Goal: Task Accomplishment & Management: Manage account settings

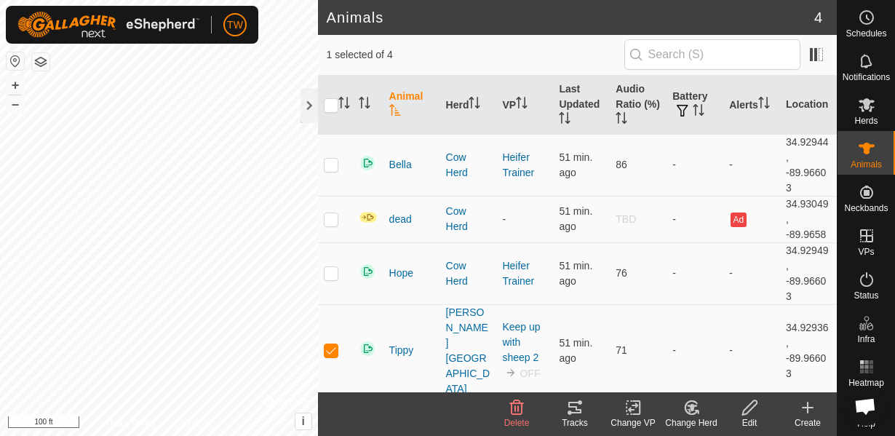
scroll to position [855, 0]
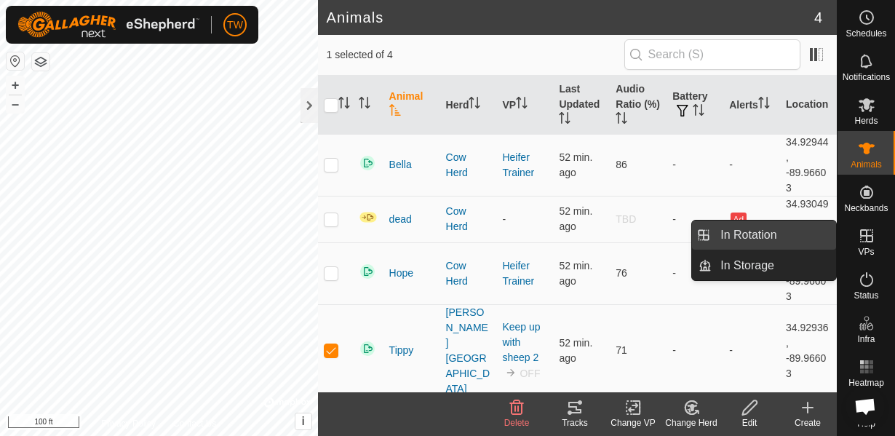
click at [749, 233] on link "In Rotation" at bounding box center [773, 234] width 124 height 29
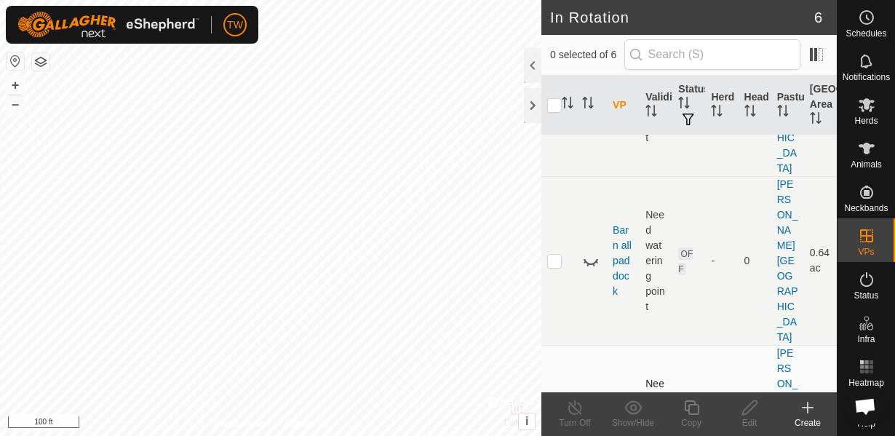
scroll to position [157, 0]
click at [562, 344] on td at bounding box center [558, 428] width 35 height 169
checkbox input "true"
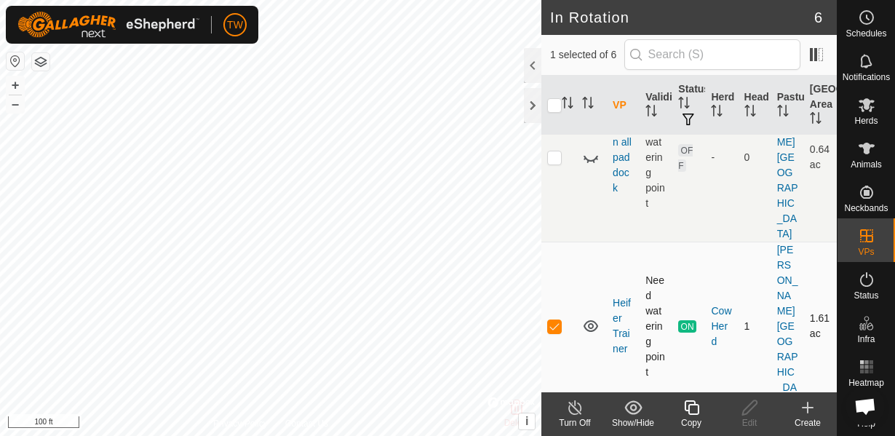
scroll to position [261, 0]
click at [572, 401] on icon at bounding box center [575, 407] width 18 height 17
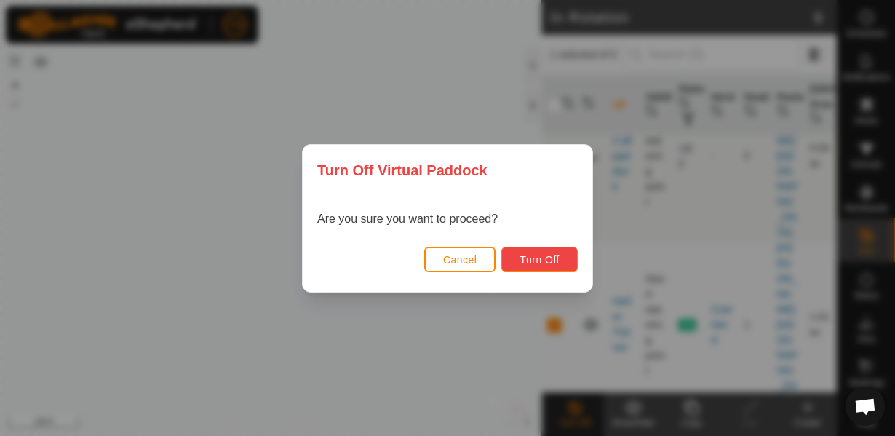
click at [551, 258] on span "Turn Off" at bounding box center [539, 260] width 40 height 12
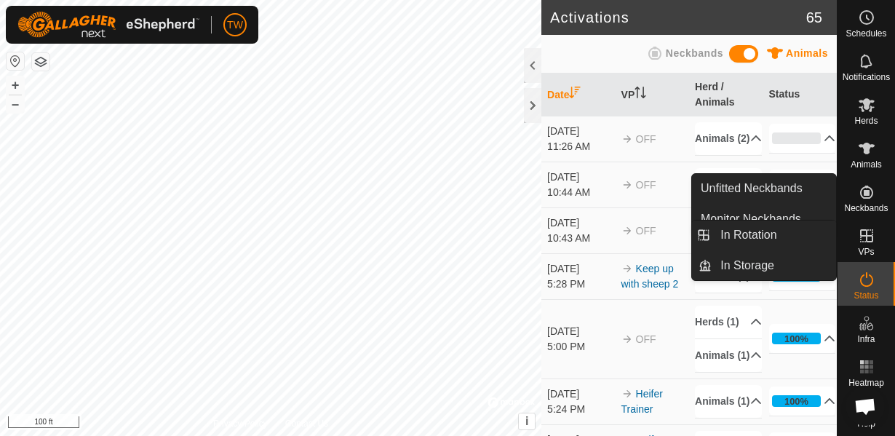
click at [874, 244] on icon at bounding box center [866, 235] width 17 height 17
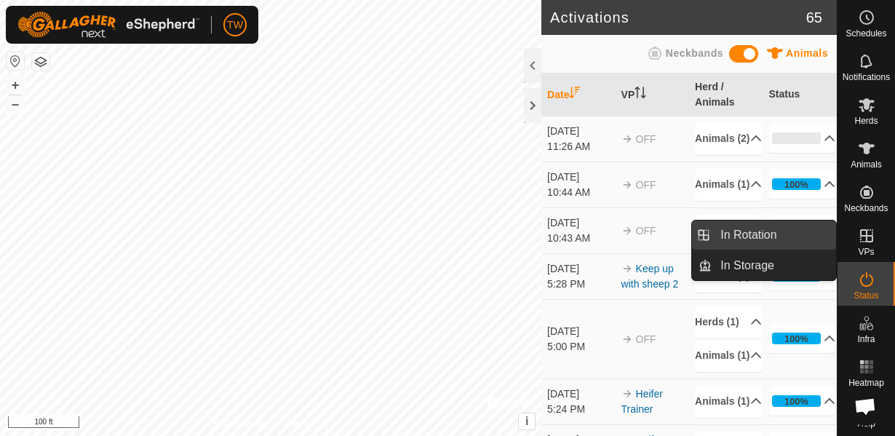
click at [741, 238] on link "In Rotation" at bounding box center [773, 234] width 124 height 29
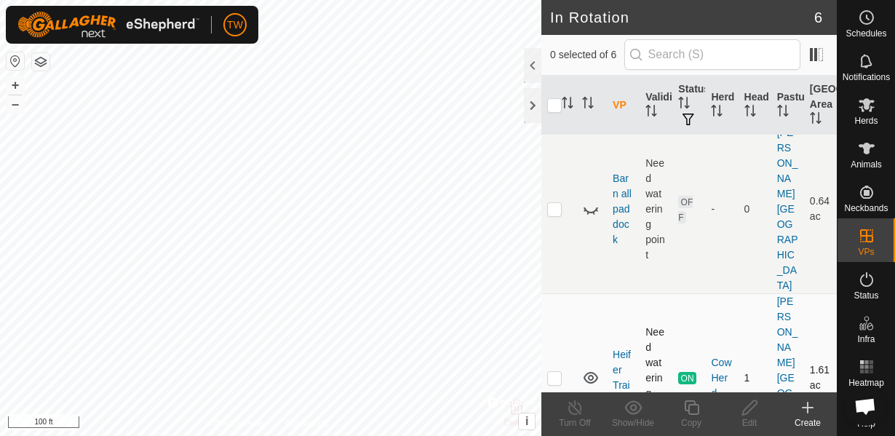
scroll to position [209, 0]
click at [556, 371] on p-checkbox at bounding box center [554, 377] width 15 height 12
checkbox input "true"
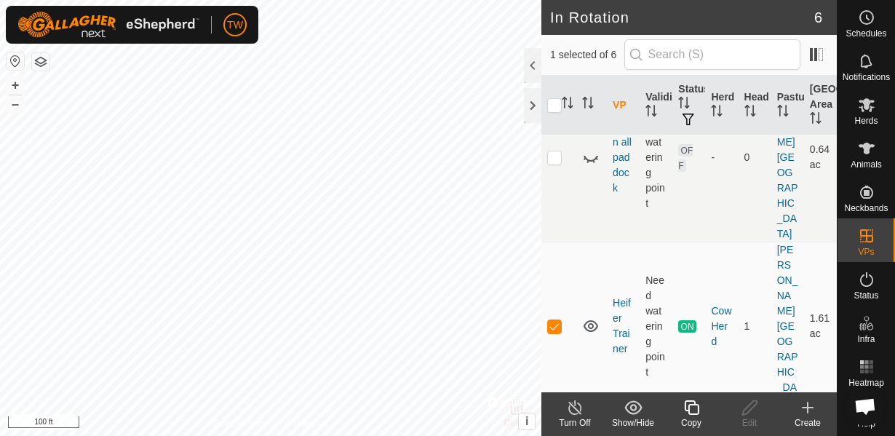
scroll to position [261, 0]
click at [578, 402] on icon at bounding box center [574, 407] width 13 height 15
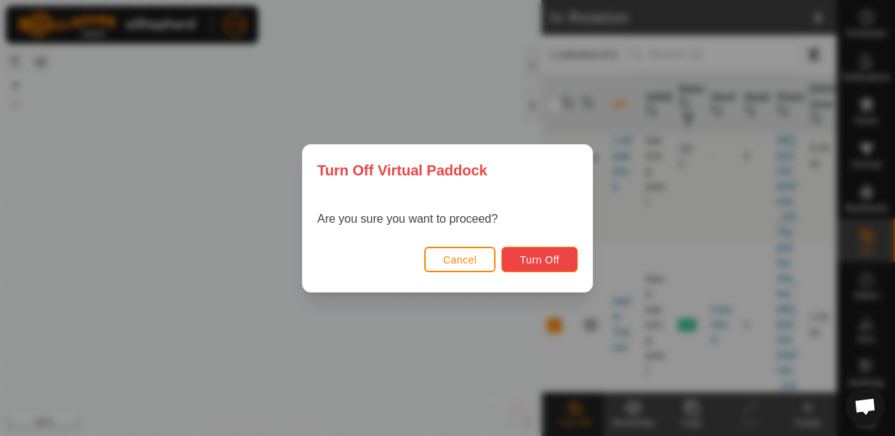
click at [570, 265] on button "Turn Off" at bounding box center [539, 259] width 76 height 25
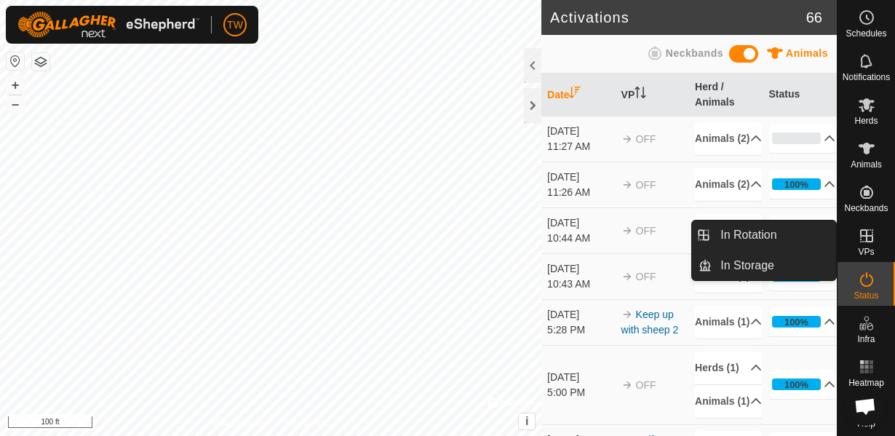
click at [871, 230] on icon at bounding box center [866, 235] width 17 height 17
click at [738, 237] on link "In Rotation" at bounding box center [773, 234] width 124 height 29
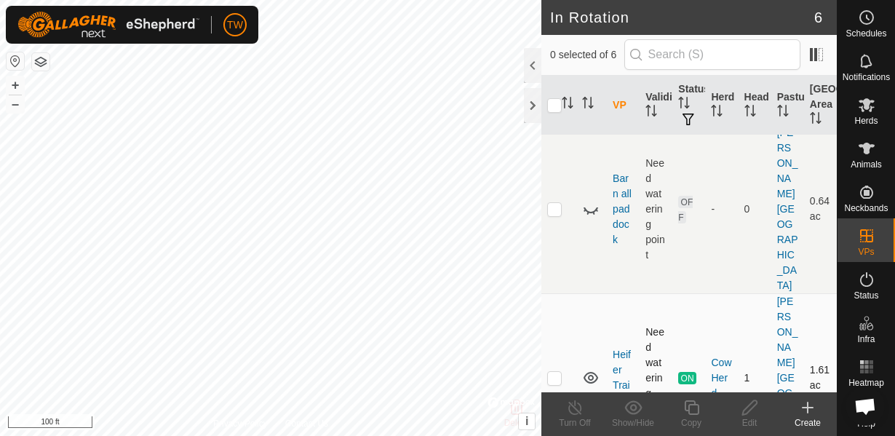
scroll to position [209, 0]
checkbox input "true"
click at [755, 411] on icon at bounding box center [749, 407] width 18 height 17
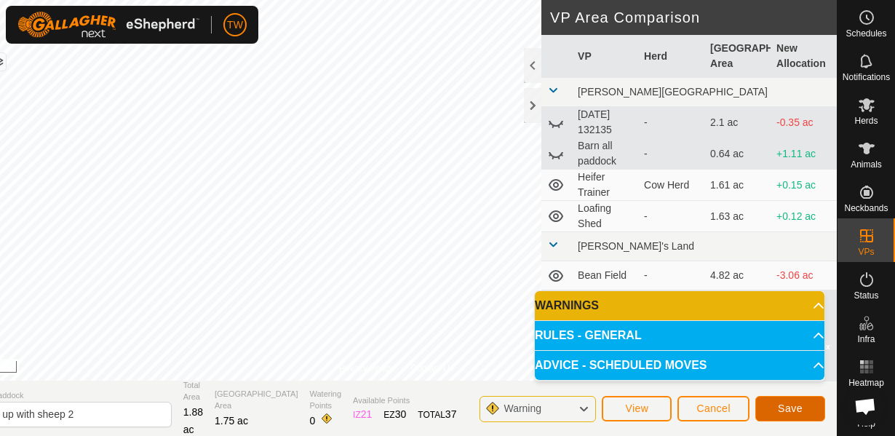
click at [791, 409] on span "Save" at bounding box center [790, 408] width 25 height 12
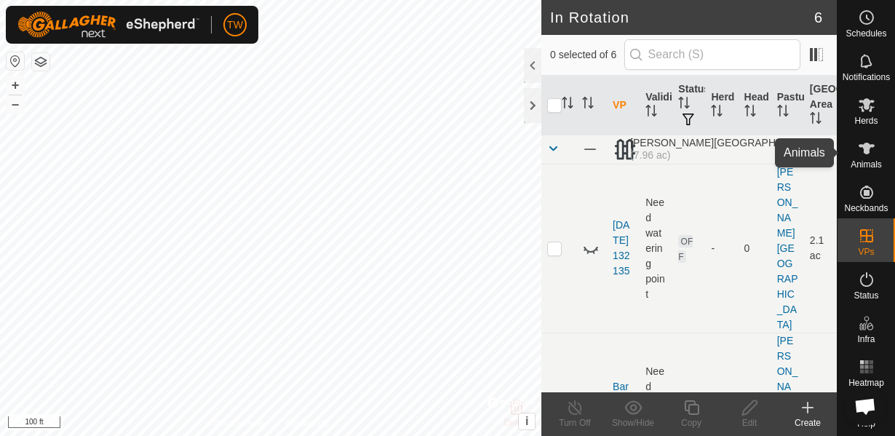
click at [865, 145] on icon at bounding box center [866, 149] width 16 height 12
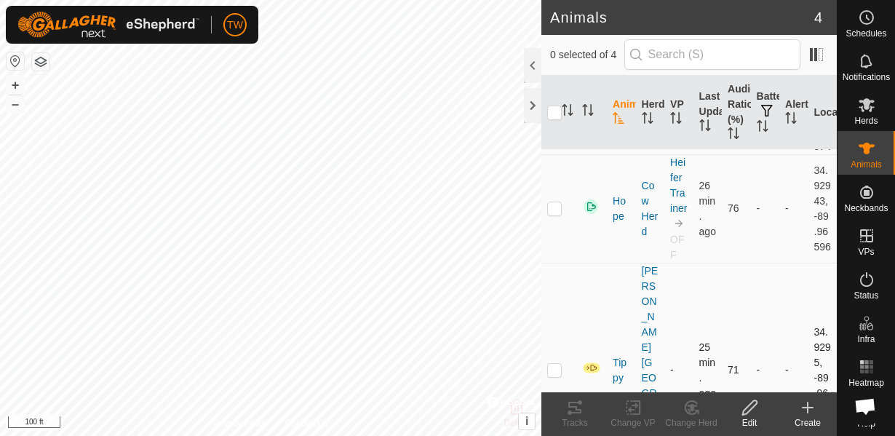
scroll to position [218, 0]
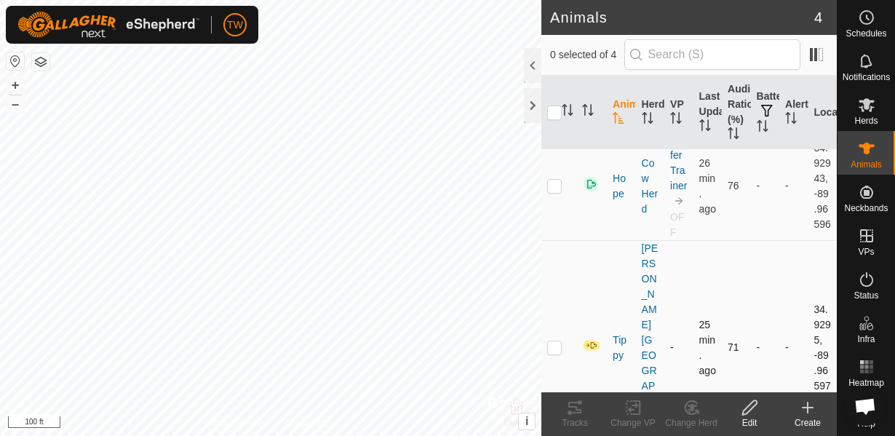
click at [556, 341] on p-checkbox at bounding box center [554, 347] width 15 height 12
checkbox input "true"
click at [629, 416] on div "Change VP" at bounding box center [633, 422] width 58 height 13
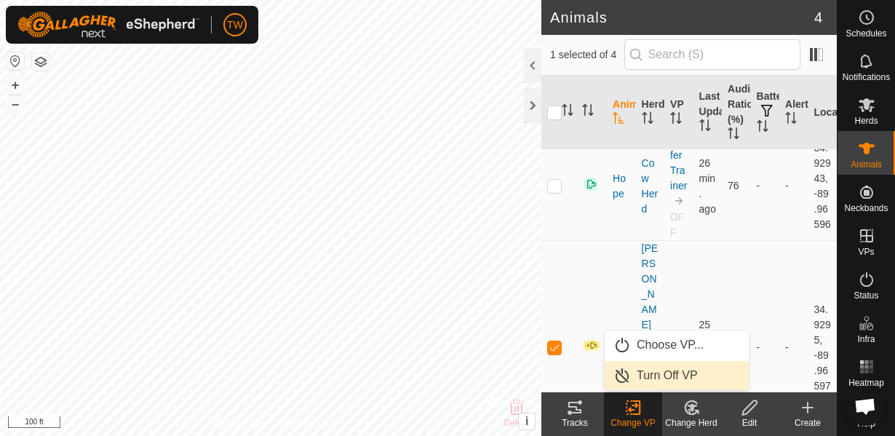
click at [703, 361] on link "Turn Off VP" at bounding box center [676, 375] width 144 height 29
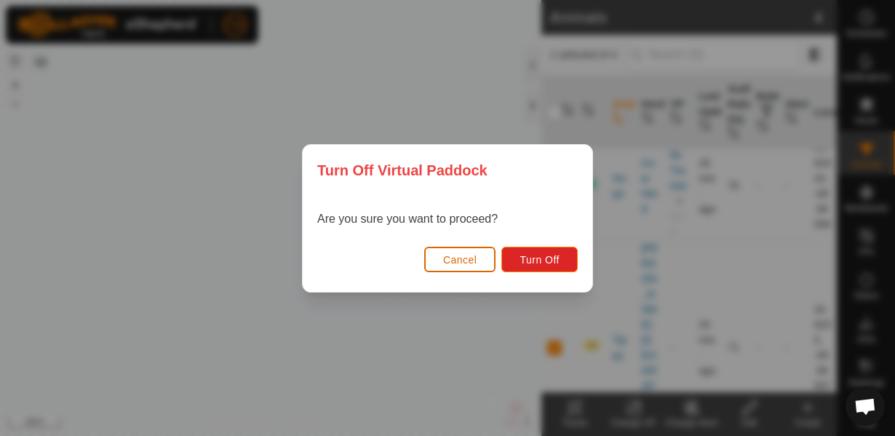
click at [463, 264] on span "Cancel" at bounding box center [460, 260] width 34 height 12
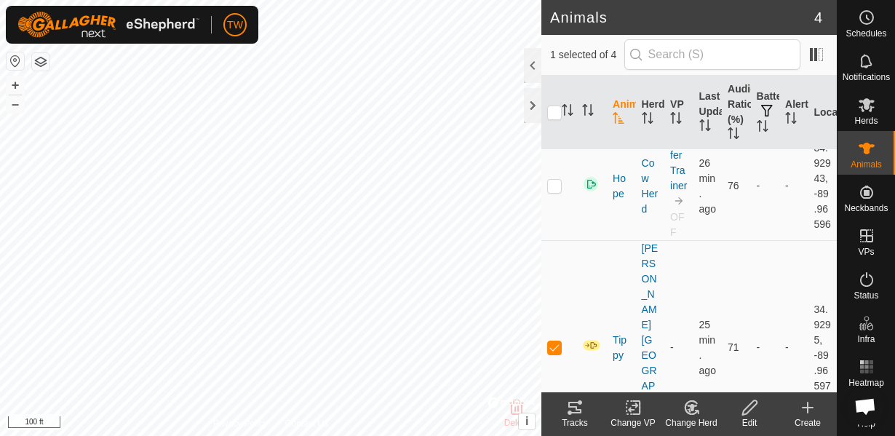
click at [634, 406] on icon at bounding box center [633, 407] width 18 height 17
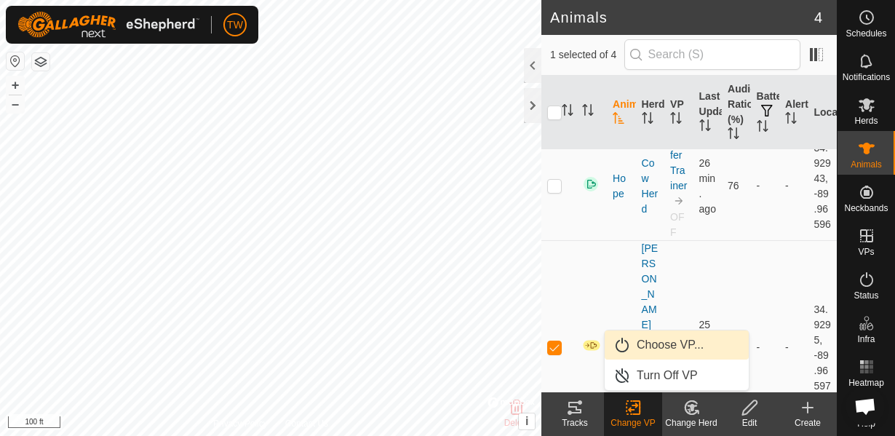
click at [641, 345] on link "Choose VP..." at bounding box center [676, 344] width 144 height 29
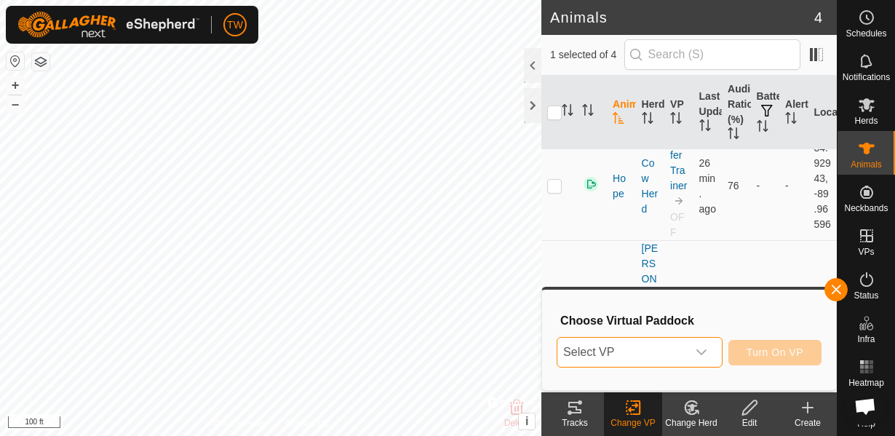
click at [638, 348] on span "Select VP" at bounding box center [621, 351] width 129 height 29
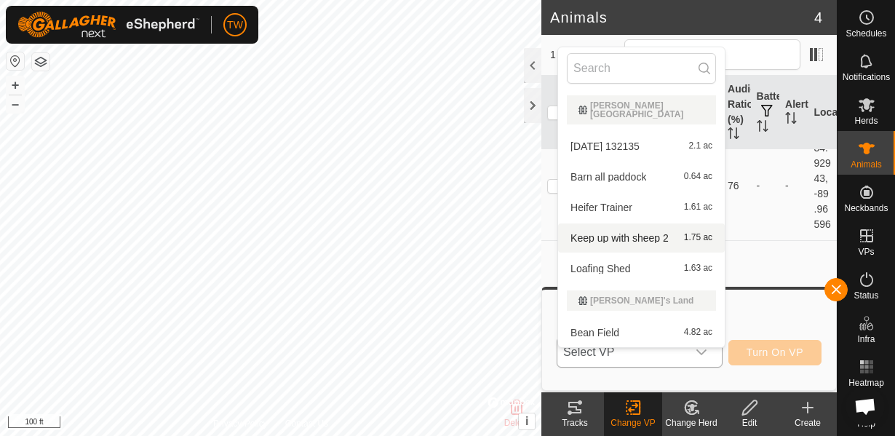
click at [636, 223] on li "Keep up with sheep 2 1.75 ac" at bounding box center [641, 237] width 167 height 29
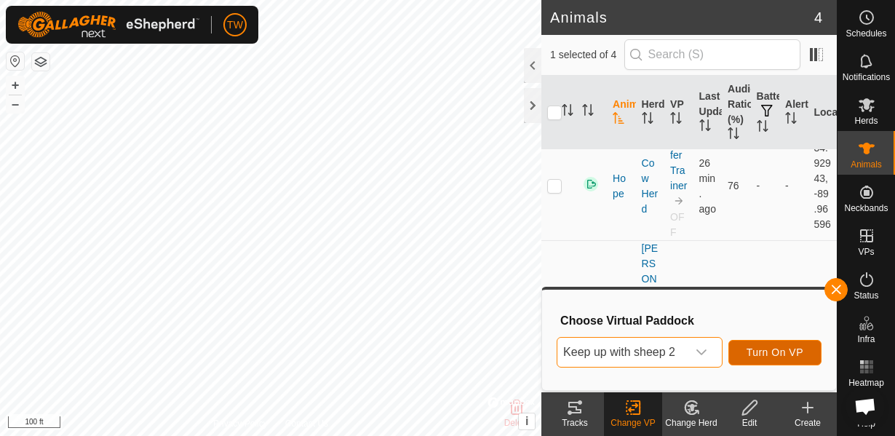
click at [767, 353] on span "Turn On VP" at bounding box center [774, 352] width 57 height 12
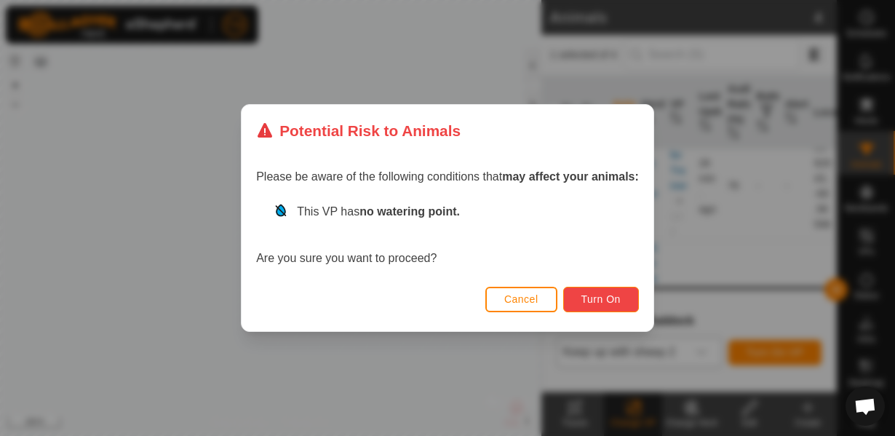
click at [600, 298] on span "Turn On" at bounding box center [600, 299] width 39 height 12
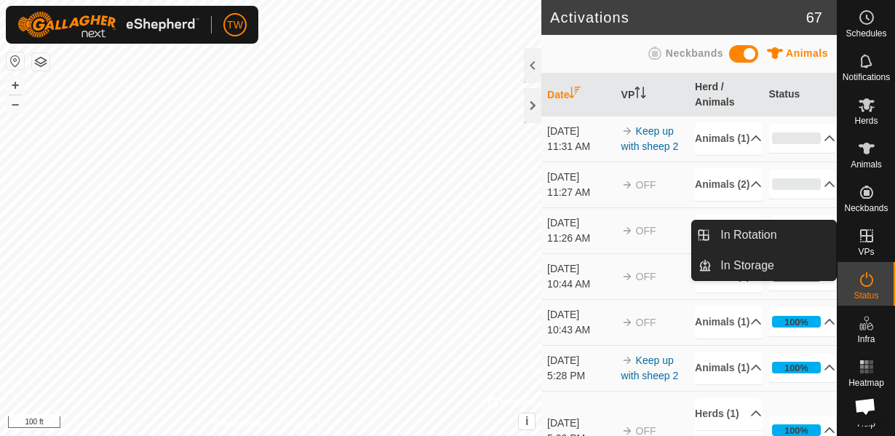
click at [869, 239] on icon at bounding box center [866, 235] width 17 height 17
click at [754, 229] on link "In Rotation" at bounding box center [773, 234] width 124 height 29
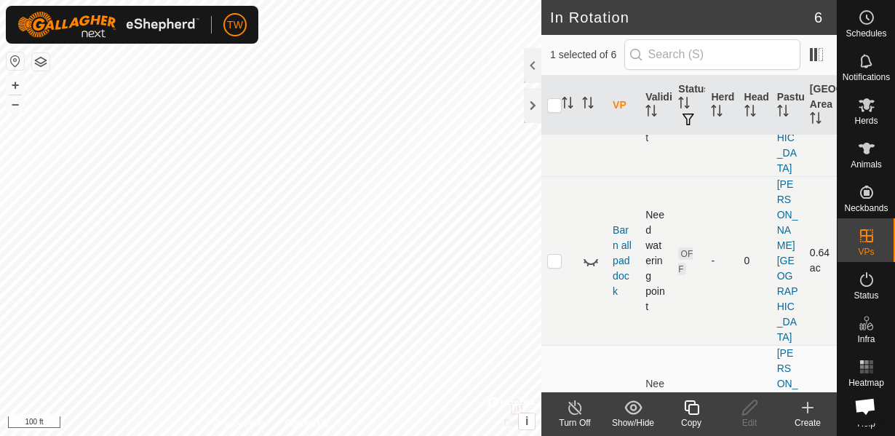
scroll to position [157, 0]
click at [555, 423] on p-checkbox at bounding box center [554, 429] width 15 height 12
checkbox input "true"
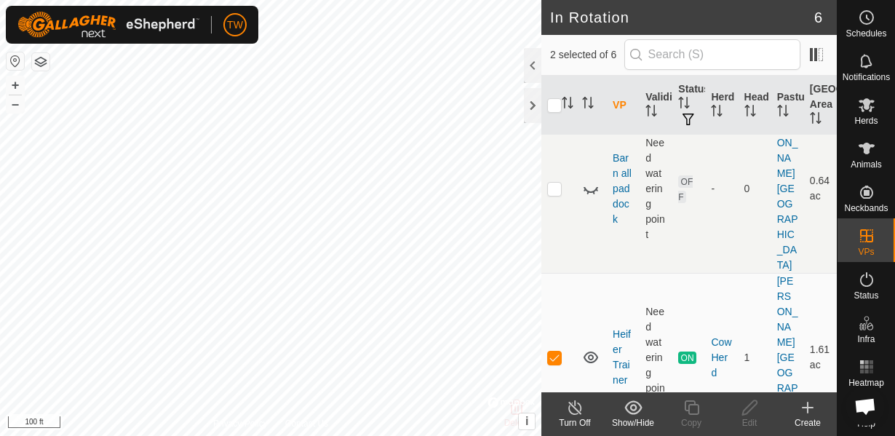
scroll to position [261, 0]
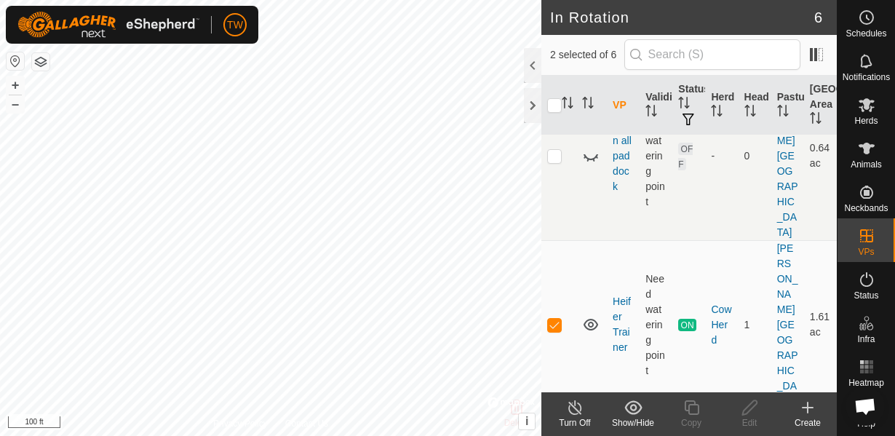
checkbox input "false"
click at [873, 160] on span "Animals" at bounding box center [865, 164] width 31 height 9
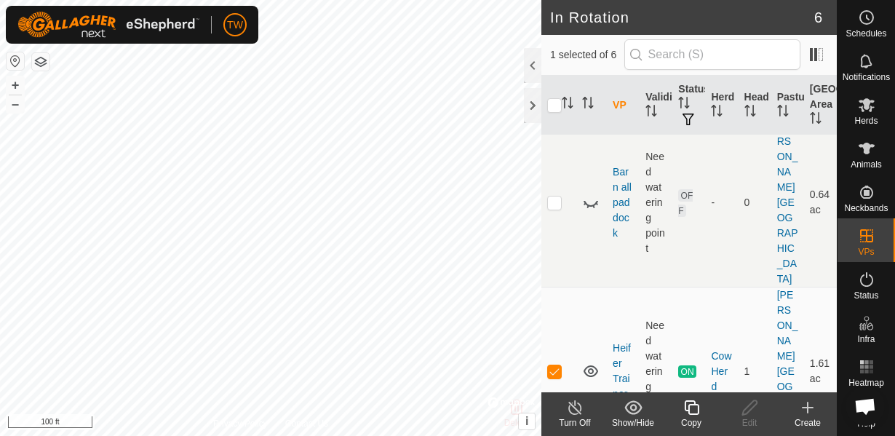
scroll to position [261, 0]
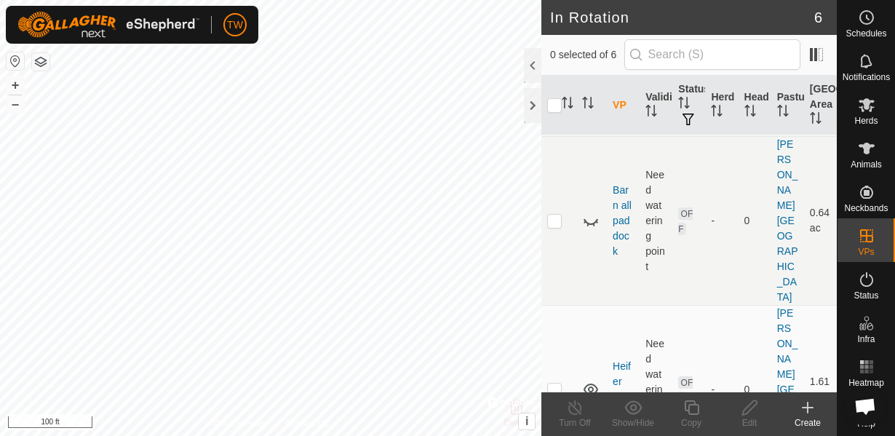
scroll to position [209, 0]
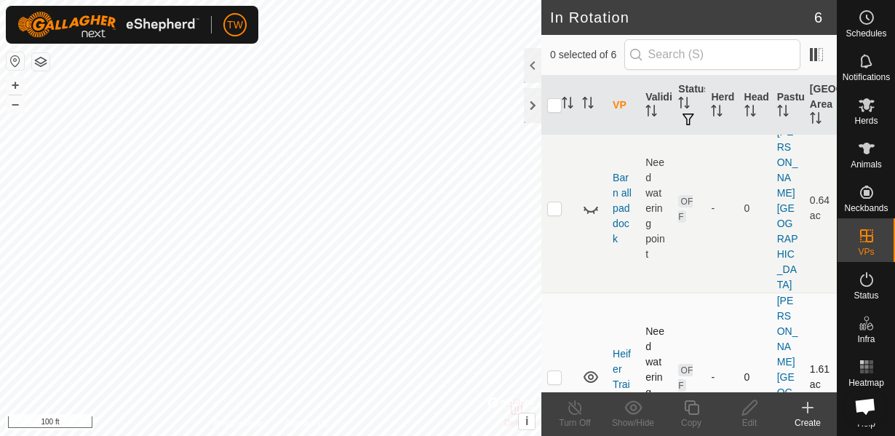
click at [561, 371] on p-checkbox at bounding box center [554, 377] width 15 height 12
checkbox input "true"
click at [751, 412] on icon at bounding box center [749, 407] width 18 height 17
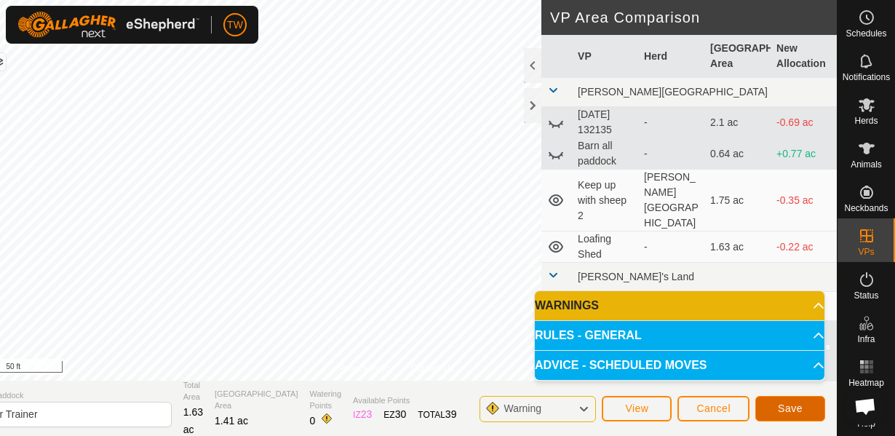
click at [778, 407] on span "Save" at bounding box center [790, 408] width 25 height 12
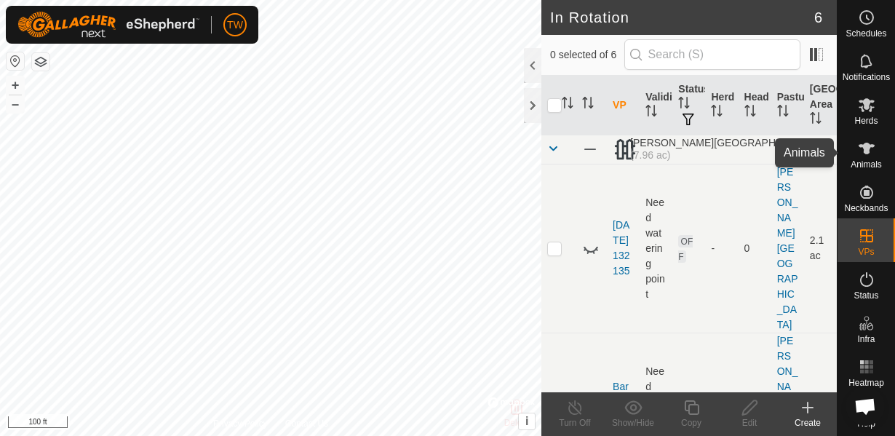
click at [866, 148] on icon at bounding box center [866, 149] width 16 height 12
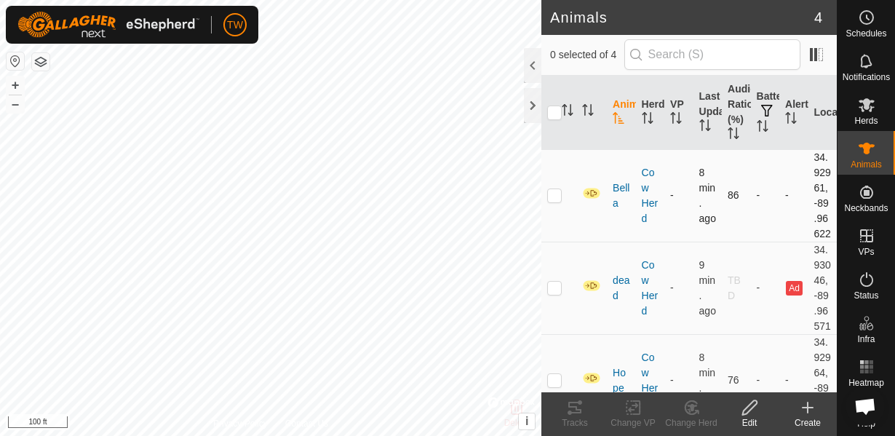
click at [555, 201] on p-checkbox at bounding box center [554, 195] width 15 height 12
checkbox input "true"
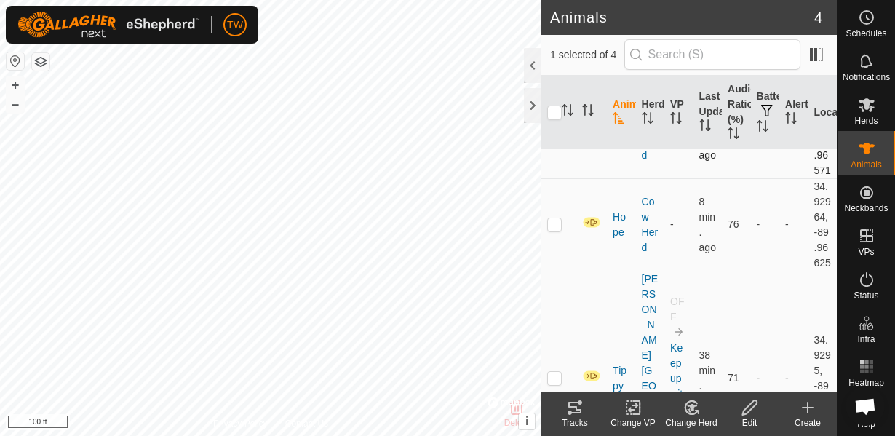
scroll to position [157, 0]
click at [556, 269] on td at bounding box center [558, 223] width 35 height 92
checkbox input "true"
click at [636, 411] on icon at bounding box center [633, 407] width 18 height 17
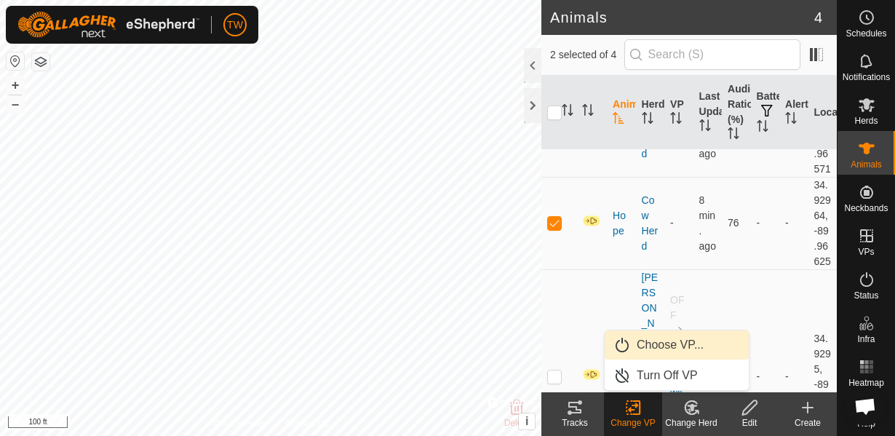
click at [696, 335] on link "Choose VP..." at bounding box center [676, 344] width 144 height 29
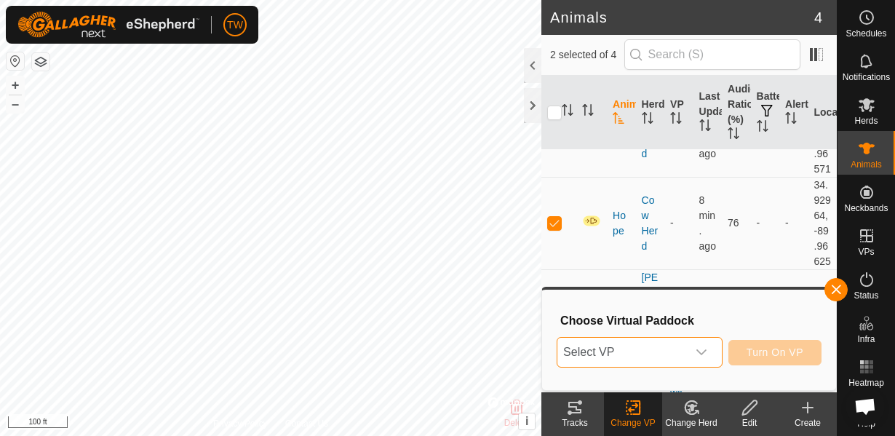
click at [635, 348] on span "Select VP" at bounding box center [621, 351] width 129 height 29
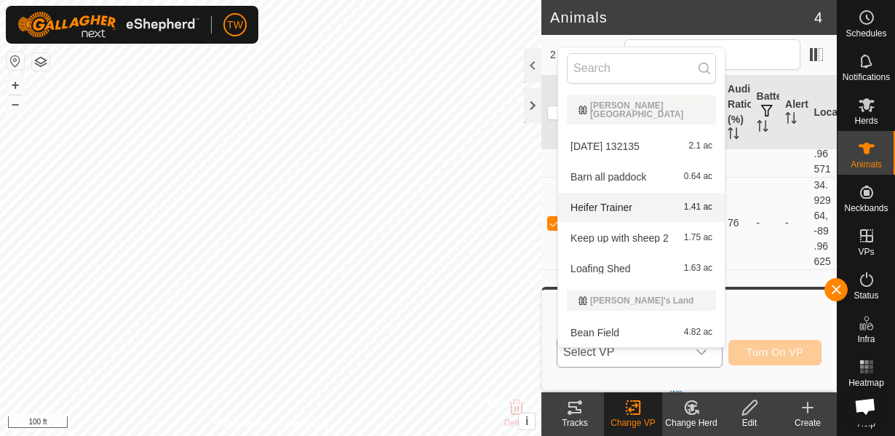
click at [596, 202] on li "Heifer Trainer 1.41 ac" at bounding box center [641, 207] width 167 height 29
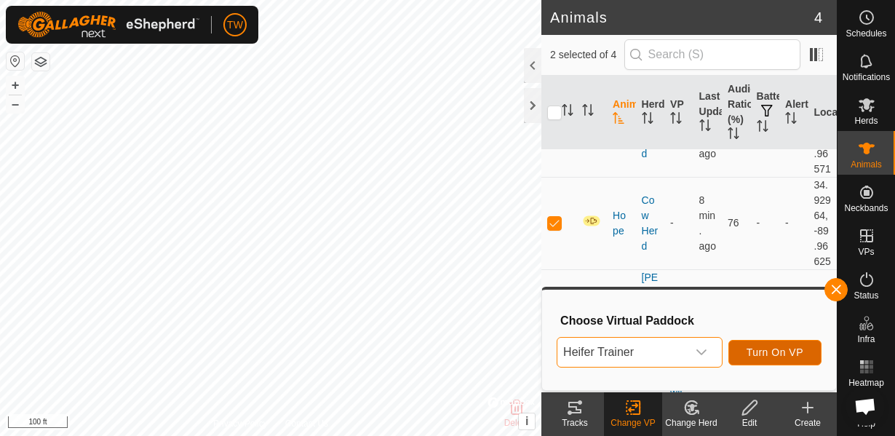
click at [788, 354] on span "Turn On VP" at bounding box center [774, 352] width 57 height 12
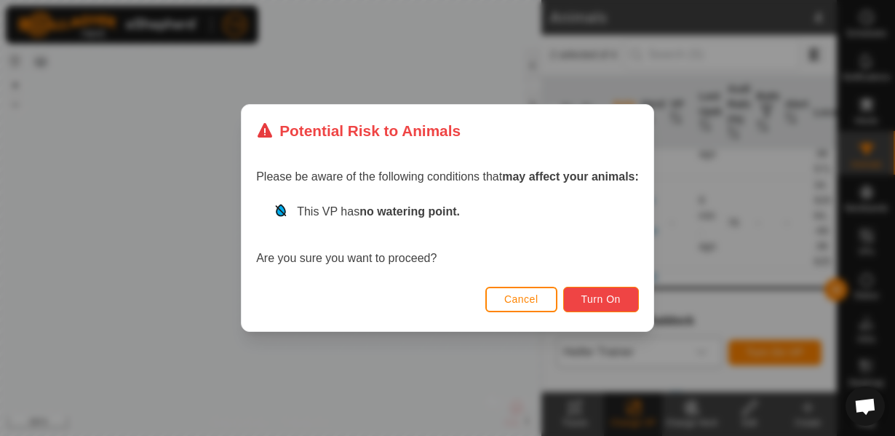
click at [602, 297] on span "Turn On" at bounding box center [600, 299] width 39 height 12
